Goal: Task Accomplishment & Management: Use online tool/utility

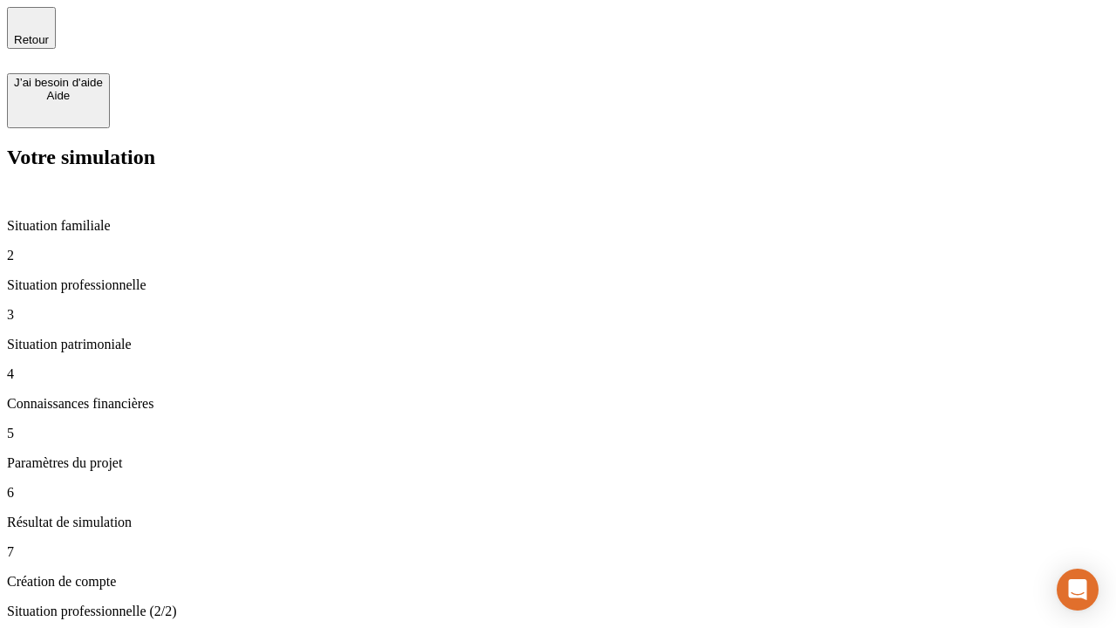
type input "30 000"
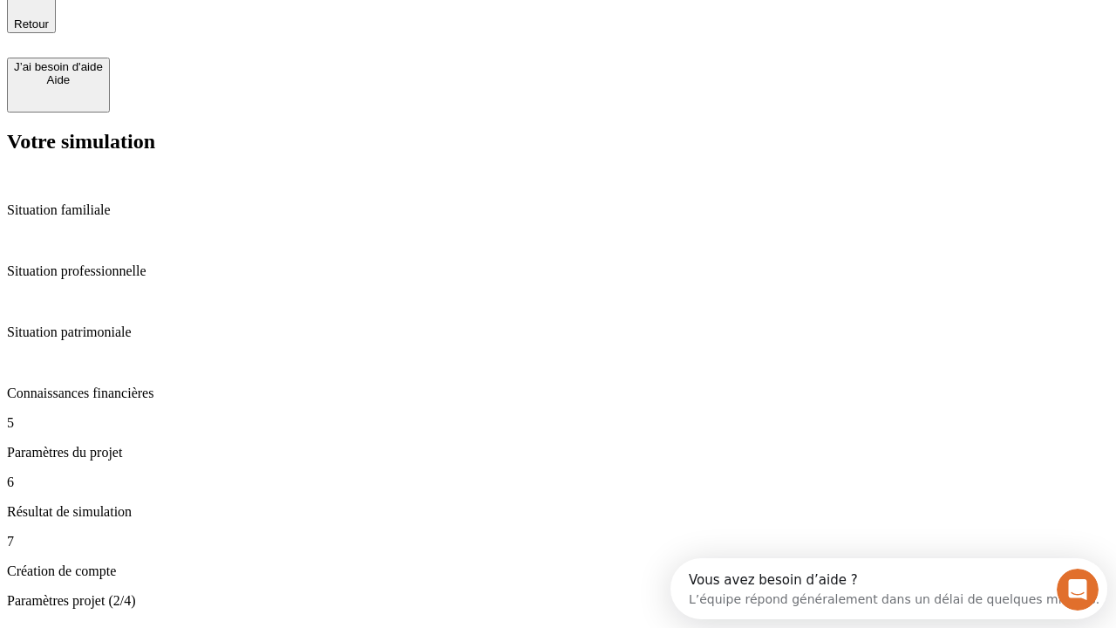
type input "40"
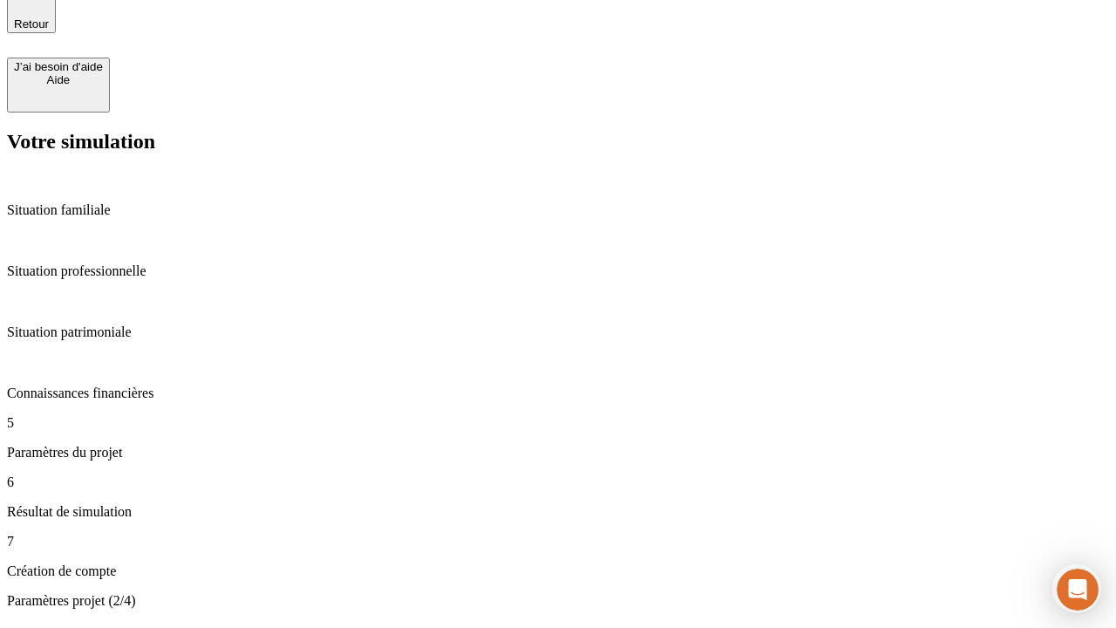
type input "64"
type input "200 000"
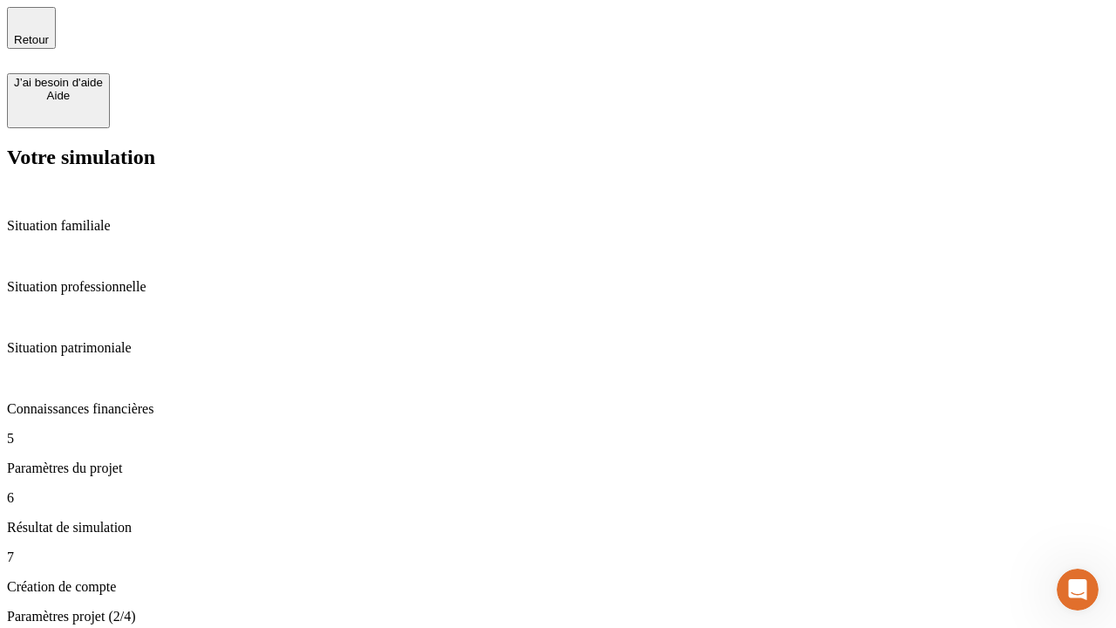
type input "640"
